Goal: Information Seeking & Learning: Check status

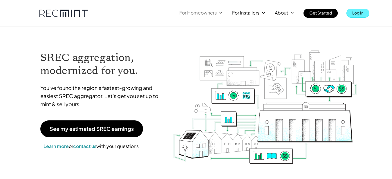
click at [362, 13] on p "Log In" at bounding box center [357, 13] width 11 height 8
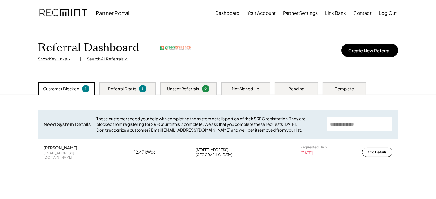
click at [109, 59] on div "Search All Referrals ↗" at bounding box center [107, 59] width 41 height 6
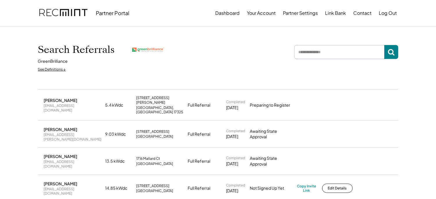
click at [324, 58] on input "input" at bounding box center [339, 52] width 90 height 14
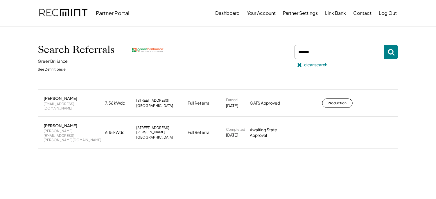
click at [324, 52] on input "input" at bounding box center [339, 52] width 90 height 14
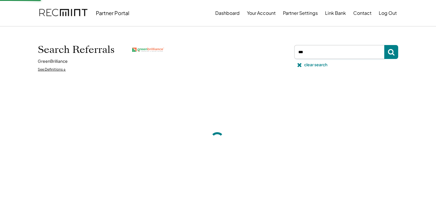
click at [324, 52] on input "input" at bounding box center [339, 52] width 90 height 14
type input "****"
click at [324, 52] on input "input" at bounding box center [339, 52] width 90 height 14
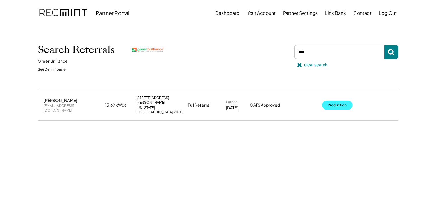
click at [340, 102] on button "Production" at bounding box center [337, 104] width 30 height 9
drag, startPoint x: 344, startPoint y: 95, endPoint x: 341, endPoint y: 102, distance: 7.9
click at [341, 102] on div "Joanna Chao chao.joannaa1@gmail.com 13.69 kWdc 1009 Webster St NW Washington, D…" at bounding box center [218, 105] width 360 height 30
click at [341, 102] on button "Production" at bounding box center [337, 104] width 30 height 9
click at [300, 64] on use at bounding box center [299, 65] width 4 height 4
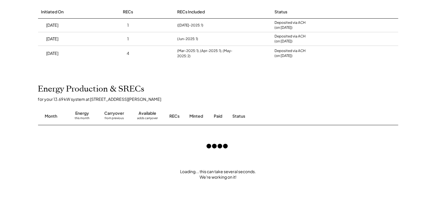
scroll to position [75, 0]
